Goal: Task Accomplishment & Management: Manage account settings

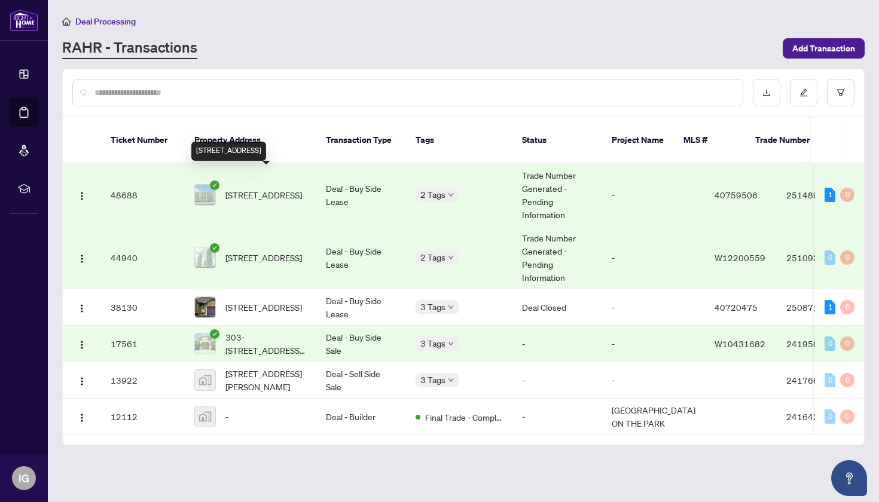
click at [302, 188] on span "[STREET_ADDRESS]" at bounding box center [263, 194] width 77 height 13
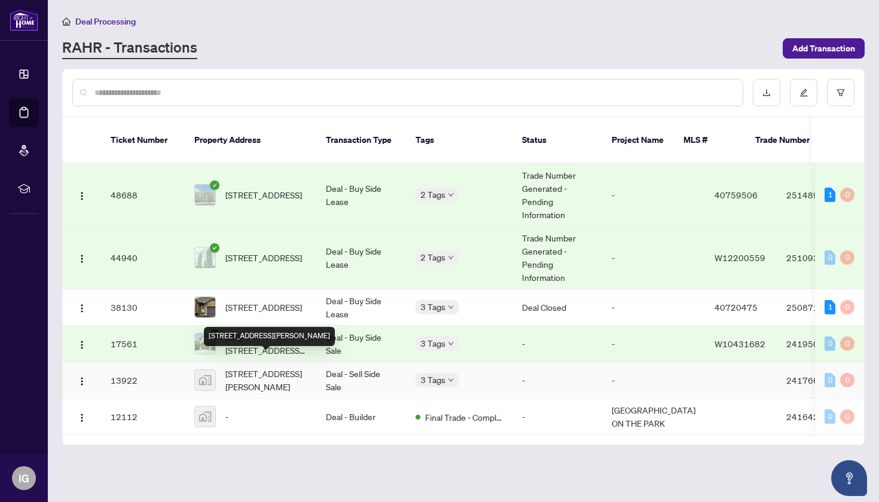
click at [328, 334] on div "[STREET_ADDRESS][PERSON_NAME]" at bounding box center [269, 336] width 131 height 19
click at [376, 245] on td "Deal - Buy Side Lease" at bounding box center [361, 258] width 90 height 63
click at [318, 176] on td "Deal - Buy Side Lease" at bounding box center [361, 195] width 90 height 63
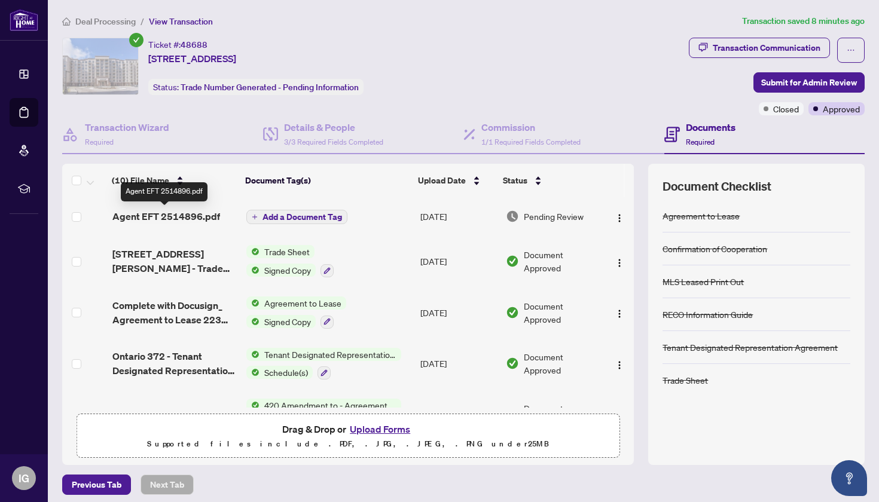
click at [202, 217] on span "Agent EFT 2514896.pdf" at bounding box center [166, 216] width 108 height 14
